Goal: Task Accomplishment & Management: Use online tool/utility

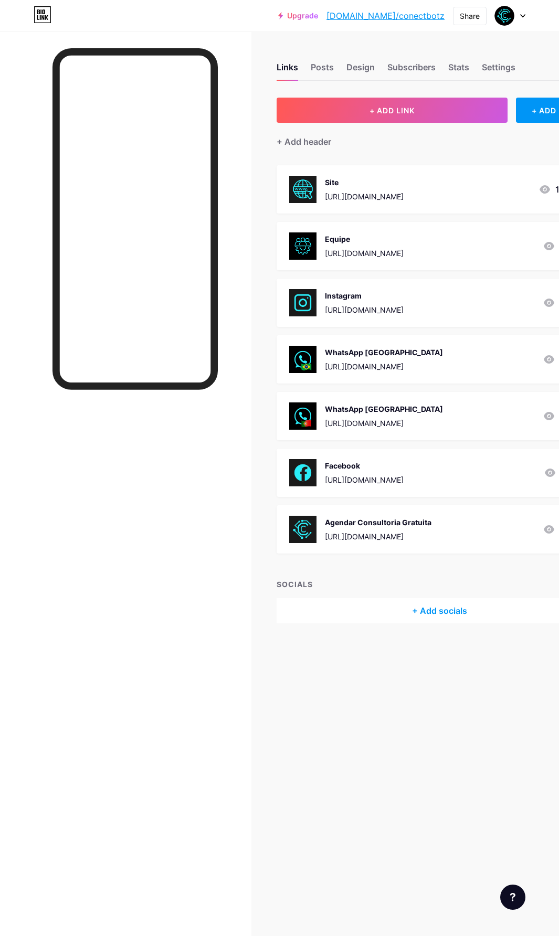
click at [403, 195] on div "[URL][DOMAIN_NAME]" at bounding box center [364, 196] width 79 height 11
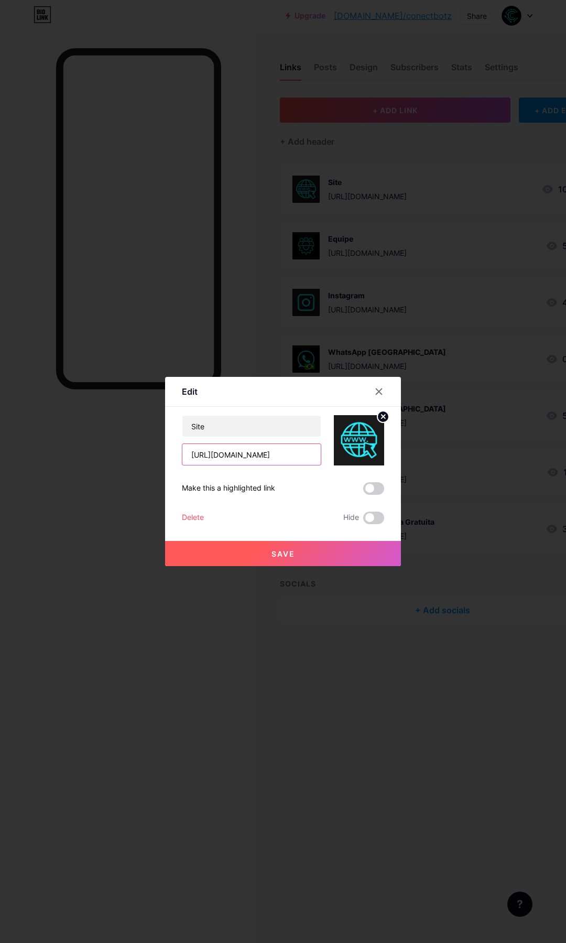
click at [232, 457] on input "[URL][DOMAIN_NAME]" at bounding box center [252, 454] width 138 height 21
drag, startPoint x: 312, startPoint y: 459, endPoint x: 158, endPoint y: 450, distance: 154.4
click at [158, 450] on div "Edit Content YouTube Play YouTube video without leaving your page. ADD Vimeo Pl…" at bounding box center [283, 471] width 566 height 943
click at [384, 394] on div at bounding box center [379, 391] width 19 height 19
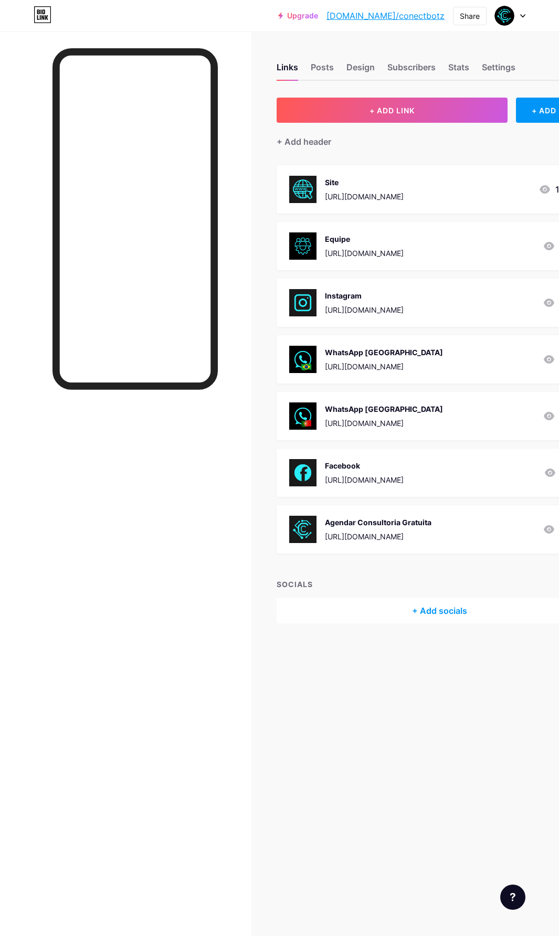
click at [352, 199] on div "[URL][DOMAIN_NAME]" at bounding box center [364, 196] width 79 height 11
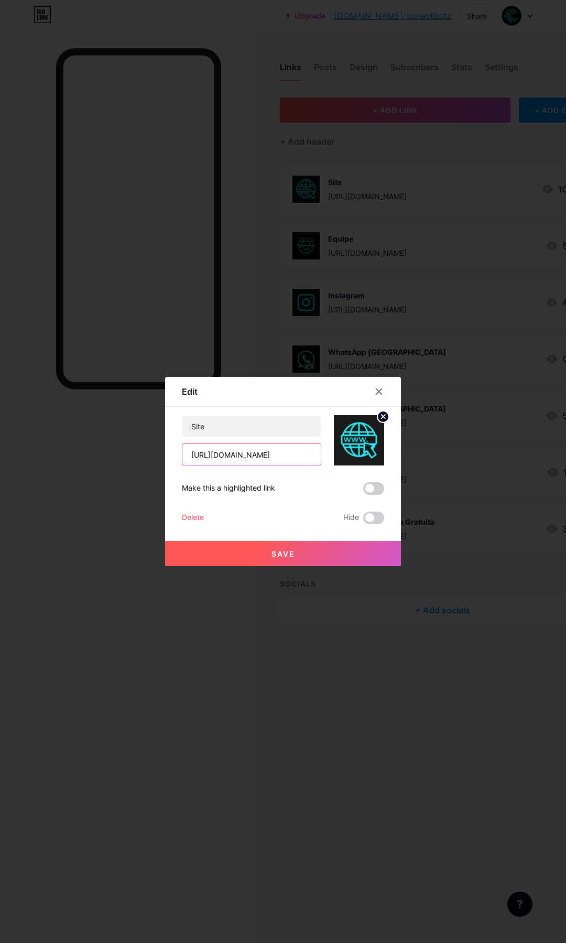
drag, startPoint x: 312, startPoint y: 455, endPoint x: 156, endPoint y: 448, distance: 155.9
click at [156, 448] on div "Edit Content YouTube Play YouTube video without leaving your page. ADD Vimeo Pl…" at bounding box center [283, 471] width 566 height 943
click at [380, 395] on icon at bounding box center [379, 392] width 8 height 8
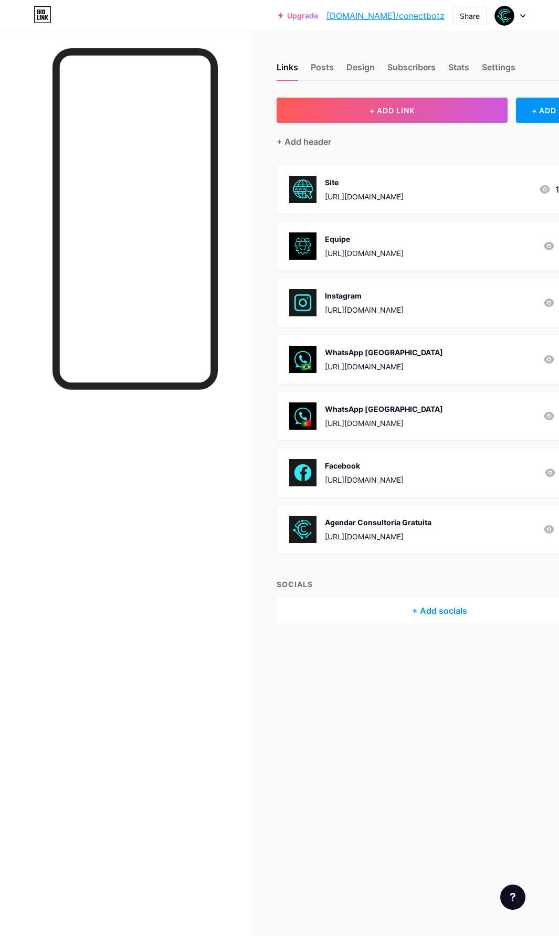
click at [354, 246] on div "Equipe [URL][DOMAIN_NAME]" at bounding box center [364, 245] width 79 height 27
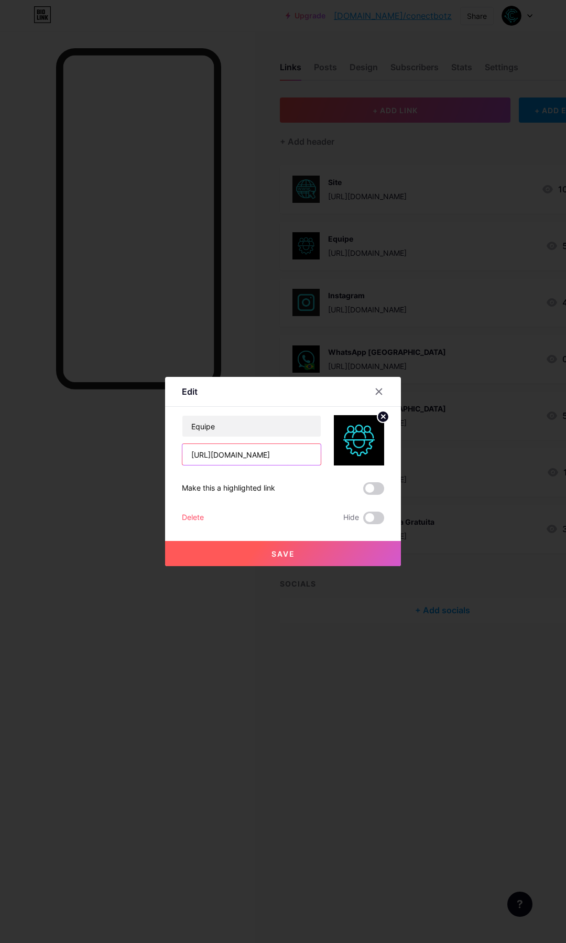
click at [280, 457] on input "[URL][DOMAIN_NAME]" at bounding box center [252, 454] width 138 height 21
drag, startPoint x: 188, startPoint y: 455, endPoint x: 365, endPoint y: 446, distance: 177.0
click at [365, 446] on div "Equipe [URL][DOMAIN_NAME]" at bounding box center [283, 440] width 202 height 50
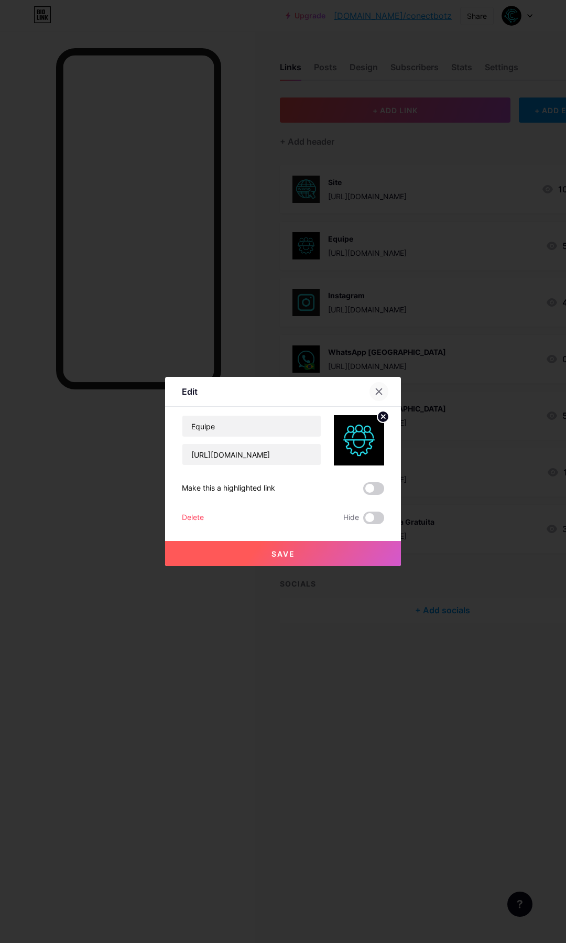
click at [385, 391] on div at bounding box center [379, 391] width 19 height 19
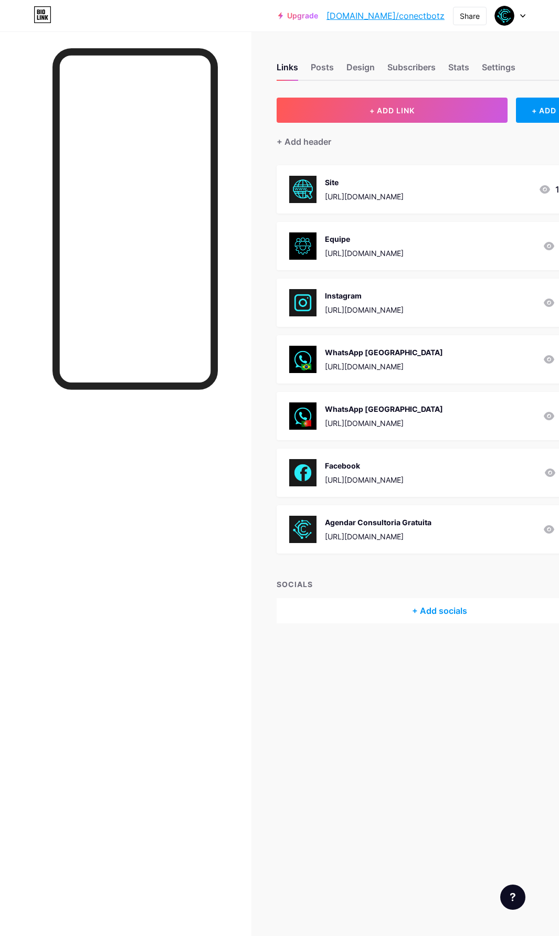
click at [372, 368] on div "[URL][DOMAIN_NAME]" at bounding box center [384, 366] width 118 height 11
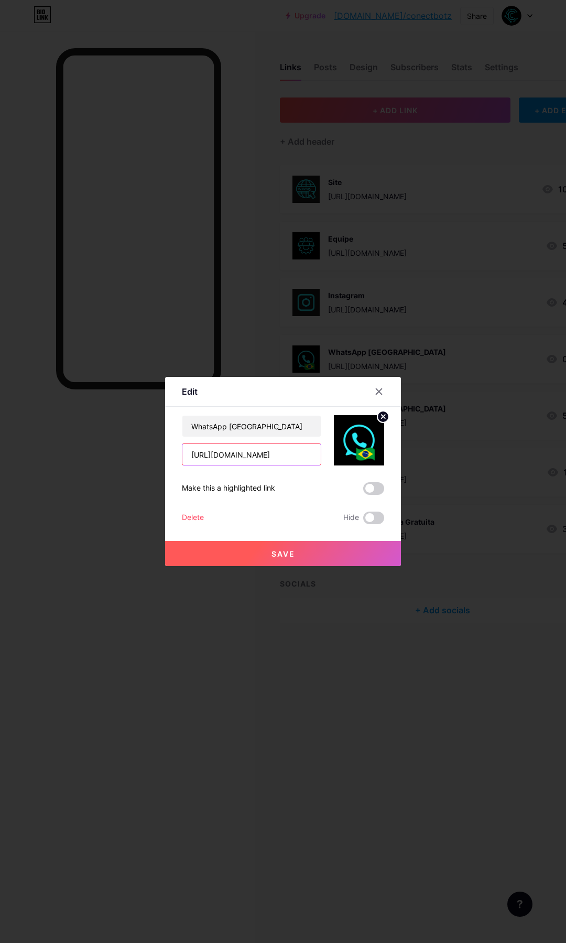
drag, startPoint x: 282, startPoint y: 458, endPoint x: 154, endPoint y: 462, distance: 128.0
click at [154, 462] on div "Edit Content YouTube Play YouTube video without leaving your page. ADD Vimeo Pl…" at bounding box center [283, 471] width 566 height 943
click at [373, 394] on div at bounding box center [379, 391] width 19 height 19
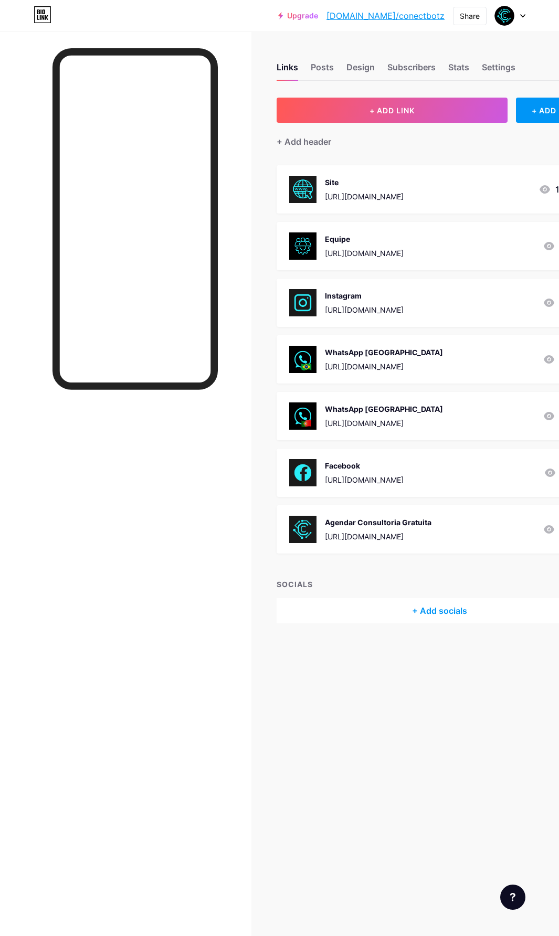
click at [346, 430] on div "WhatsApp [GEOGRAPHIC_DATA] [URL][DOMAIN_NAME] 5" at bounding box center [439, 416] width 326 height 48
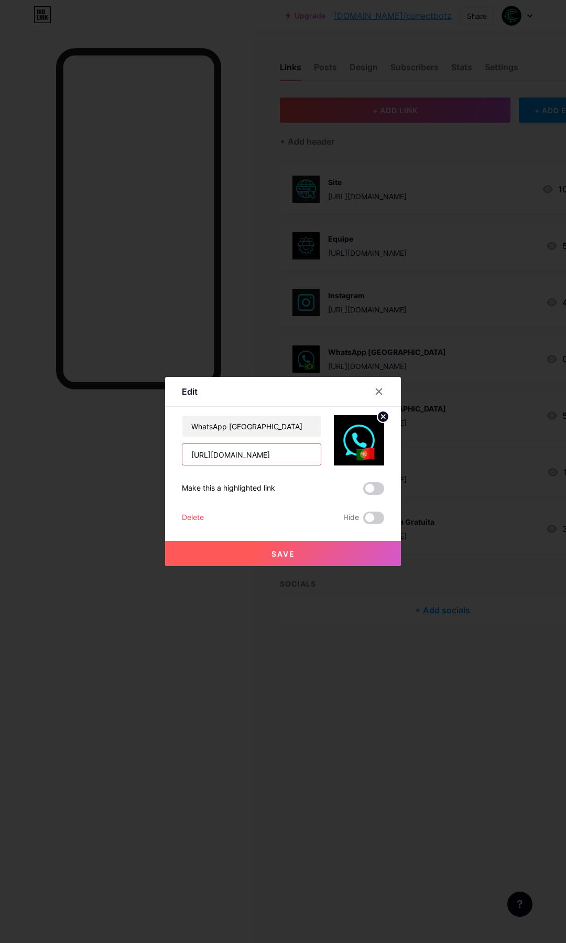
drag, startPoint x: 281, startPoint y: 459, endPoint x: 178, endPoint y: 452, distance: 102.5
click at [178, 452] on div "Edit Content YouTube Play YouTube video without leaving your page. ADD Vimeo Pl…" at bounding box center [283, 471] width 236 height 189
